Goal: Task Accomplishment & Management: Complete application form

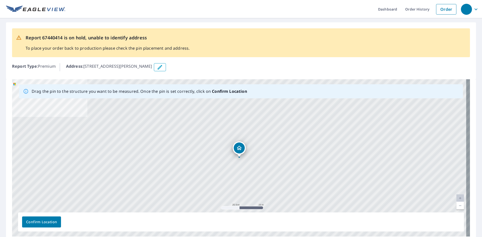
click at [163, 66] on icon "button" at bounding box center [160, 67] width 6 height 6
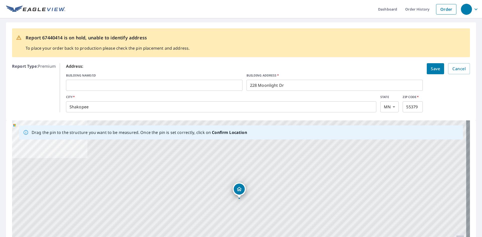
click at [141, 110] on input "Shakopee" at bounding box center [221, 107] width 310 height 14
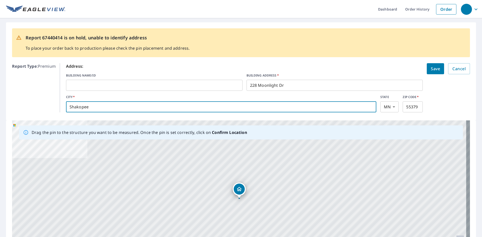
drag, startPoint x: 136, startPoint y: 112, endPoint x: 0, endPoint y: 106, distance: 136.2
click at [0, 106] on div "Report 67440414 is on hold, unable to identify address To place your order back…" at bounding box center [241, 153] width 482 height 270
type input "Circle Pines"
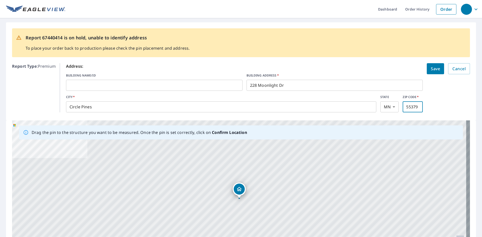
drag, startPoint x: 415, startPoint y: 108, endPoint x: 313, endPoint y: 86, distance: 105.1
click at [318, 109] on div "CITY   * Circle Pines ​ STATE [US_STATE] [GEOGRAPHIC_DATA] ​ ZIP CODE   * 55379…" at bounding box center [244, 104] width 357 height 18
type input "55014"
click at [434, 85] on form "Address: BUILDING NAME/ID ​ BUILDING ADDRESS   * [STREET_ADDRESS][US_STATE] ​ S…" at bounding box center [268, 87] width 404 height 49
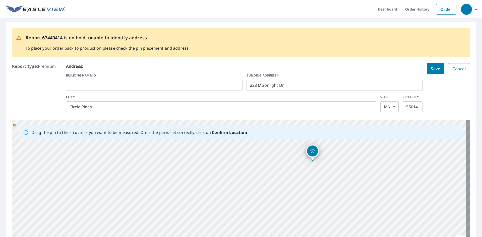
click at [434, 69] on span "Save" at bounding box center [435, 68] width 9 height 7
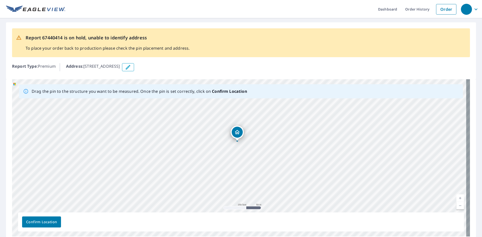
drag, startPoint x: 253, startPoint y: 120, endPoint x: 290, endPoint y: 156, distance: 51.1
click at [290, 156] on div "[STREET_ADDRESS]" at bounding box center [241, 157] width 458 height 157
drag, startPoint x: 234, startPoint y: 131, endPoint x: 222, endPoint y: 133, distance: 12.0
click at [131, 66] on icon "button" at bounding box center [128, 67] width 6 height 6
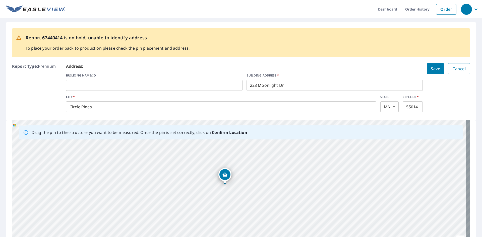
click at [86, 84] on input "text" at bounding box center [154, 85] width 177 height 14
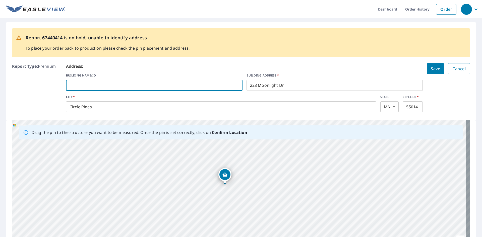
click at [431, 66] on span "Save" at bounding box center [435, 68] width 9 height 7
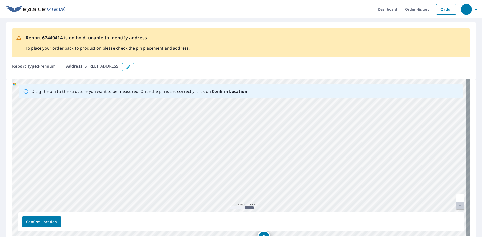
drag, startPoint x: 385, startPoint y: 112, endPoint x: 349, endPoint y: 219, distance: 113.2
click at [349, 219] on div "Drag the pin to the structure you want to be measured. Once the pin is set corr…" at bounding box center [241, 157] width 458 height 157
drag, startPoint x: 304, startPoint y: 125, endPoint x: 333, endPoint y: 195, distance: 76.3
click at [333, 194] on div "[STREET_ADDRESS]" at bounding box center [241, 157] width 458 height 157
drag, startPoint x: 311, startPoint y: 126, endPoint x: 323, endPoint y: 221, distance: 95.7
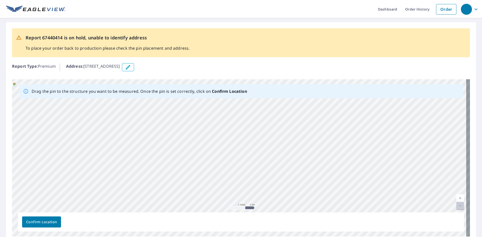
click at [323, 221] on div "Drag the pin to the structure you want to be measured. Once the pin is set corr…" at bounding box center [241, 157] width 458 height 157
drag, startPoint x: 329, startPoint y: 183, endPoint x: 329, endPoint y: 187, distance: 3.5
click at [329, 184] on div "[STREET_ADDRESS]" at bounding box center [241, 157] width 458 height 157
drag, startPoint x: 396, startPoint y: 117, endPoint x: 168, endPoint y: 233, distance: 255.5
click at [168, 233] on div "[STREET_ADDRESS]" at bounding box center [241, 157] width 458 height 157
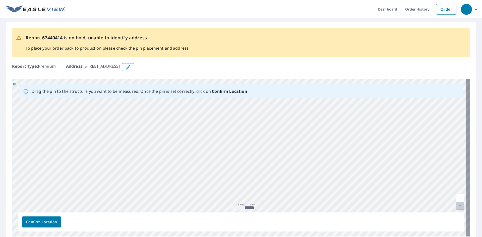
drag, startPoint x: 308, startPoint y: 118, endPoint x: 309, endPoint y: 194, distance: 75.8
click at [309, 194] on div "[STREET_ADDRESS]" at bounding box center [241, 157] width 458 height 157
drag, startPoint x: 313, startPoint y: 136, endPoint x: 281, endPoint y: 200, distance: 71.6
click at [281, 200] on div "[STREET_ADDRESS]" at bounding box center [241, 157] width 458 height 157
click at [290, 145] on div "[STREET_ADDRESS]" at bounding box center [241, 157] width 458 height 157
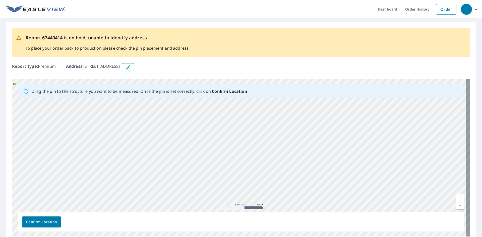
drag, startPoint x: 278, startPoint y: 146, endPoint x: 317, endPoint y: 143, distance: 39.5
click at [317, 143] on div "[STREET_ADDRESS]" at bounding box center [241, 157] width 458 height 157
drag, startPoint x: 312, startPoint y: 146, endPoint x: 308, endPoint y: 153, distance: 8.0
click at [308, 153] on div "[STREET_ADDRESS]" at bounding box center [241, 157] width 458 height 157
drag, startPoint x: 296, startPoint y: 168, endPoint x: 278, endPoint y: 204, distance: 39.9
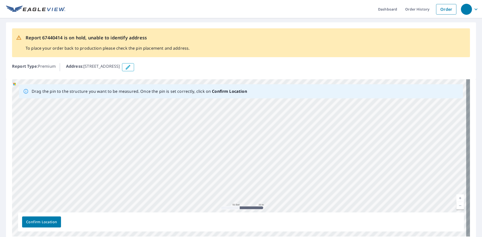
click at [278, 204] on div "[STREET_ADDRESS]" at bounding box center [241, 157] width 458 height 157
drag, startPoint x: 306, startPoint y: 143, endPoint x: 296, endPoint y: 199, distance: 56.6
click at [296, 199] on div "[STREET_ADDRESS]" at bounding box center [241, 157] width 458 height 157
click at [299, 118] on div "[STREET_ADDRESS]" at bounding box center [241, 157] width 458 height 157
drag, startPoint x: 283, startPoint y: 142, endPoint x: 283, endPoint y: 169, distance: 26.9
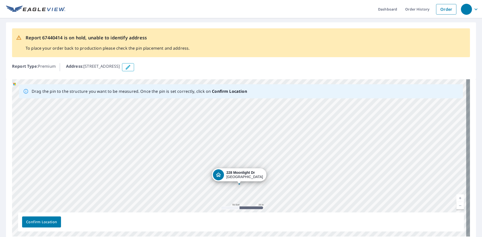
click at [283, 169] on div "[STREET_ADDRESS]" at bounding box center [241, 157] width 458 height 157
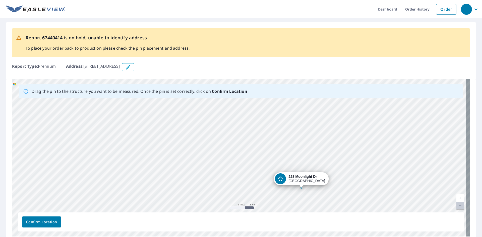
drag, startPoint x: 347, startPoint y: 166, endPoint x: 337, endPoint y: 183, distance: 19.6
click at [337, 183] on div "[STREET_ADDRESS]" at bounding box center [241, 157] width 458 height 157
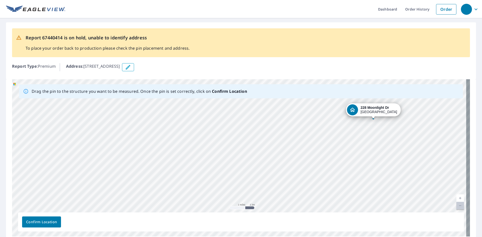
drag, startPoint x: 295, startPoint y: 181, endPoint x: 367, endPoint y: 111, distance: 100.3
click at [367, 111] on div "[STREET_ADDRESS]" at bounding box center [241, 157] width 458 height 157
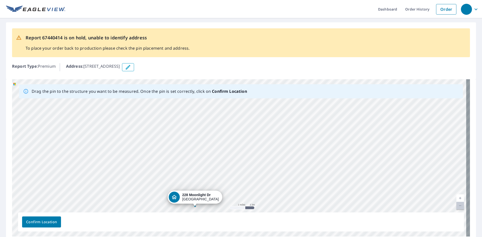
drag, startPoint x: 323, startPoint y: 173, endPoint x: 314, endPoint y: 186, distance: 15.8
click at [314, 186] on div "[STREET_ADDRESS]" at bounding box center [241, 157] width 458 height 157
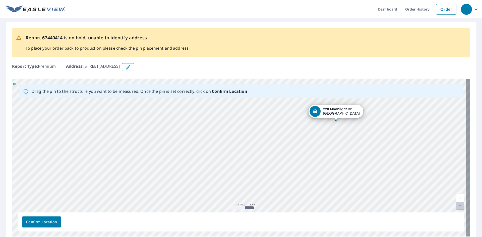
drag, startPoint x: 196, startPoint y: 202, endPoint x: 335, endPoint y: 118, distance: 161.8
click at [338, 114] on div "[STREET_ADDRESS]" at bounding box center [241, 157] width 458 height 157
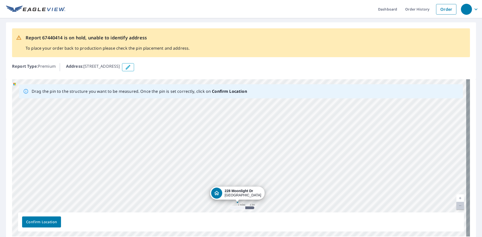
drag, startPoint x: 309, startPoint y: 146, endPoint x: 310, endPoint y: 183, distance: 37.4
click at [310, 183] on div "[STREET_ADDRESS]" at bounding box center [241, 157] width 458 height 157
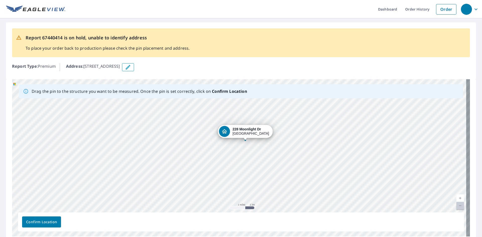
drag, startPoint x: 246, startPoint y: 195, endPoint x: 257, endPoint y: 118, distance: 78.0
click at [257, 118] on div "[STREET_ADDRESS]" at bounding box center [241, 157] width 458 height 157
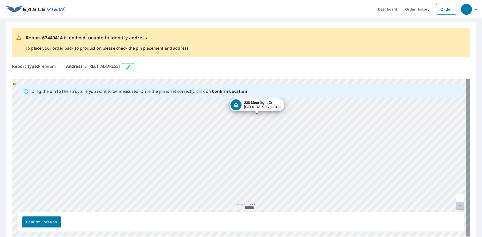
drag, startPoint x: 243, startPoint y: 151, endPoint x: 263, endPoint y: 103, distance: 51.8
click at [263, 103] on div "[STREET_ADDRESS]" at bounding box center [241, 157] width 458 height 157
drag, startPoint x: 244, startPoint y: 149, endPoint x: 247, endPoint y: 112, distance: 36.7
click at [247, 112] on div "[STREET_ADDRESS]" at bounding box center [241, 157] width 458 height 157
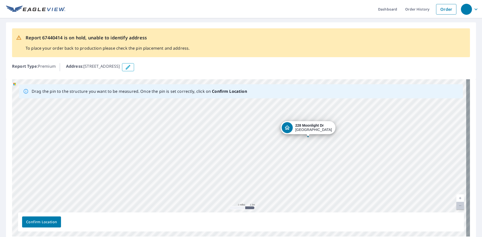
drag, startPoint x: 243, startPoint y: 147, endPoint x: 312, endPoint y: 126, distance: 71.8
click at [312, 126] on div "[STREET_ADDRESS]" at bounding box center [241, 157] width 458 height 157
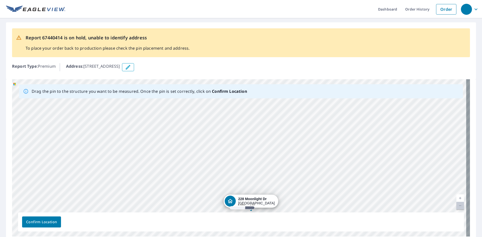
drag, startPoint x: 355, startPoint y: 146, endPoint x: 364, endPoint y: 189, distance: 43.4
click at [364, 189] on div "[STREET_ADDRESS]" at bounding box center [241, 157] width 458 height 157
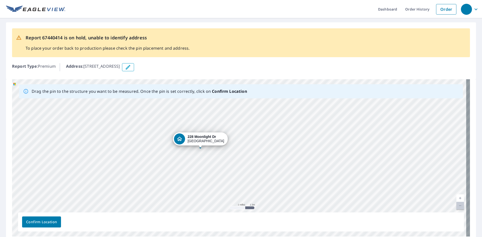
drag, startPoint x: 260, startPoint y: 199, endPoint x: 205, endPoint y: 131, distance: 87.1
click at [205, 131] on div "[STREET_ADDRESS]" at bounding box center [241, 157] width 458 height 157
drag, startPoint x: 208, startPoint y: 136, endPoint x: 290, endPoint y: 168, distance: 87.4
click at [290, 168] on div "[STREET_ADDRESS]" at bounding box center [241, 157] width 458 height 157
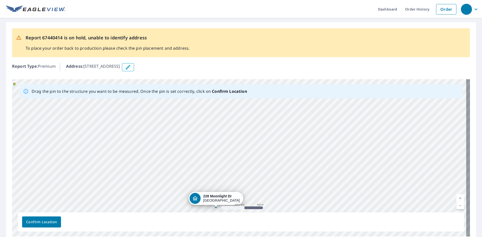
drag, startPoint x: 260, startPoint y: 175, endPoint x: 263, endPoint y: 179, distance: 4.4
click at [266, 177] on div "[STREET_ADDRESS]" at bounding box center [241, 157] width 458 height 157
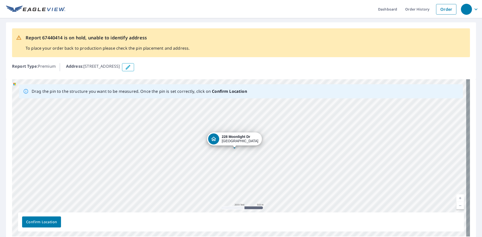
drag, startPoint x: 223, startPoint y: 199, endPoint x: 242, endPoint y: 135, distance: 66.1
click at [242, 135] on div "[STREET_ADDRESS]" at bounding box center [241, 157] width 458 height 157
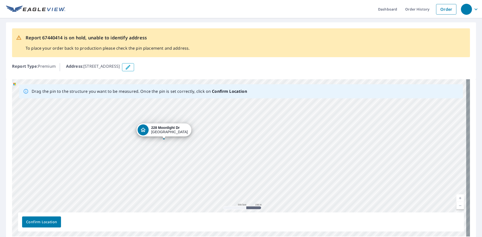
drag, startPoint x: 263, startPoint y: 179, endPoint x: 301, endPoint y: 170, distance: 39.2
click at [301, 170] on div "[STREET_ADDRESS]" at bounding box center [241, 157] width 458 height 157
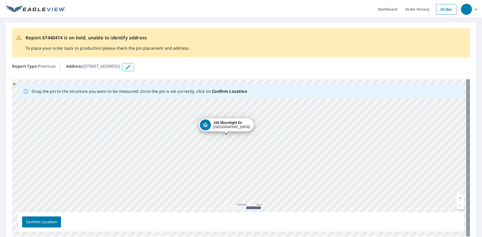
drag, startPoint x: 76, startPoint y: 108, endPoint x: 230, endPoint y: 126, distance: 155.2
click at [230, 126] on div "[STREET_ADDRESS]" at bounding box center [241, 157] width 458 height 157
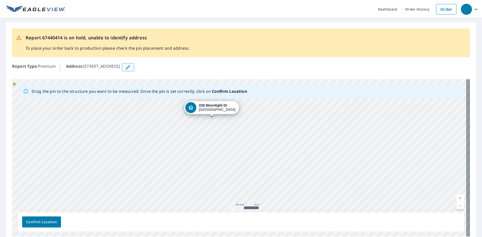
drag, startPoint x: 270, startPoint y: 169, endPoint x: 275, endPoint y: 138, distance: 31.2
click at [275, 138] on div "[STREET_ADDRESS]" at bounding box center [241, 157] width 458 height 157
click at [276, 156] on div "[STREET_ADDRESS]" at bounding box center [241, 157] width 458 height 157
drag, startPoint x: 273, startPoint y: 174, endPoint x: 275, endPoint y: 163, distance: 11.3
click at [275, 163] on div "[STREET_ADDRESS]" at bounding box center [241, 157] width 458 height 157
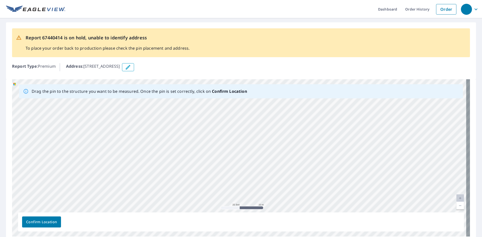
drag, startPoint x: 264, startPoint y: 132, endPoint x: 267, endPoint y: 142, distance: 10.8
click at [267, 142] on div "[STREET_ADDRESS]" at bounding box center [241, 157] width 458 height 157
drag, startPoint x: 228, startPoint y: 106, endPoint x: 272, endPoint y: 138, distance: 53.9
click at [272, 138] on div "[STREET_ADDRESS]" at bounding box center [241, 157] width 458 height 157
drag, startPoint x: 218, startPoint y: 165, endPoint x: 320, endPoint y: 149, distance: 103.2
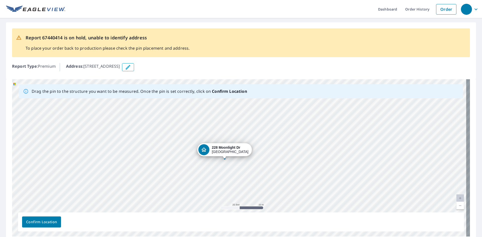
click at [320, 149] on div "[STREET_ADDRESS]" at bounding box center [241, 157] width 458 height 157
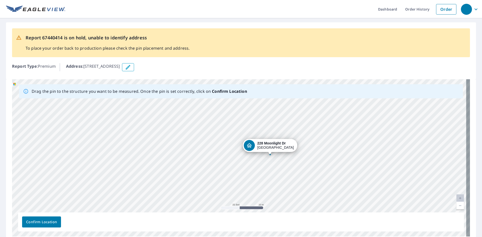
click at [298, 160] on div "[STREET_ADDRESS]" at bounding box center [241, 157] width 458 height 157
drag, startPoint x: 281, startPoint y: 148, endPoint x: 273, endPoint y: 142, distance: 10.4
click at [273, 142] on div "[STREET_ADDRESS]" at bounding box center [241, 157] width 458 height 157
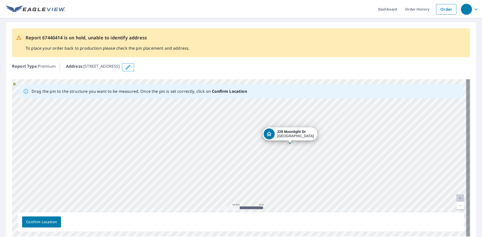
drag, startPoint x: 264, startPoint y: 167, endPoint x: 353, endPoint y: 128, distance: 96.9
click at [353, 128] on div "[STREET_ADDRESS]" at bounding box center [241, 157] width 458 height 157
click at [52, 223] on span "Confirm Location" at bounding box center [41, 222] width 31 height 6
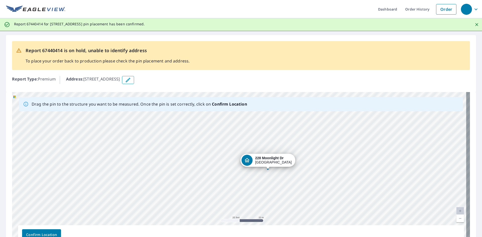
drag, startPoint x: 280, startPoint y: 158, endPoint x: 279, endPoint y: 162, distance: 4.6
click at [279, 162] on div "[STREET_ADDRESS]" at bounding box center [241, 170] width 458 height 157
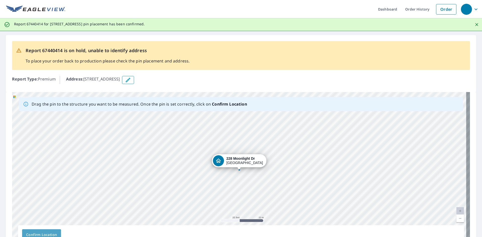
click at [33, 234] on span "Confirm Location" at bounding box center [41, 235] width 31 height 6
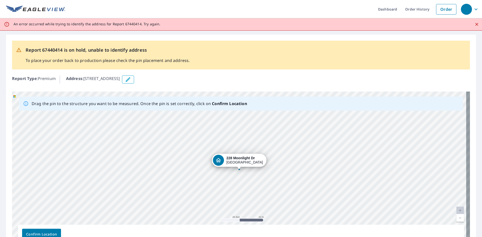
click at [54, 232] on span "Confirm Location" at bounding box center [41, 235] width 31 height 6
click at [55, 230] on button "Confirm Location" at bounding box center [41, 234] width 39 height 11
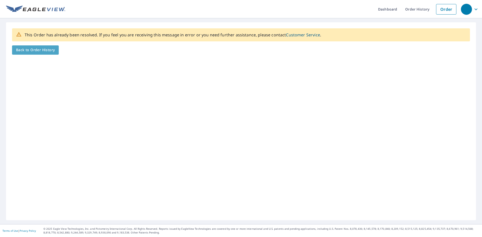
click at [32, 50] on span "Back to Order History" at bounding box center [35, 50] width 39 height 6
